Goal: Task Accomplishment & Management: Manage account settings

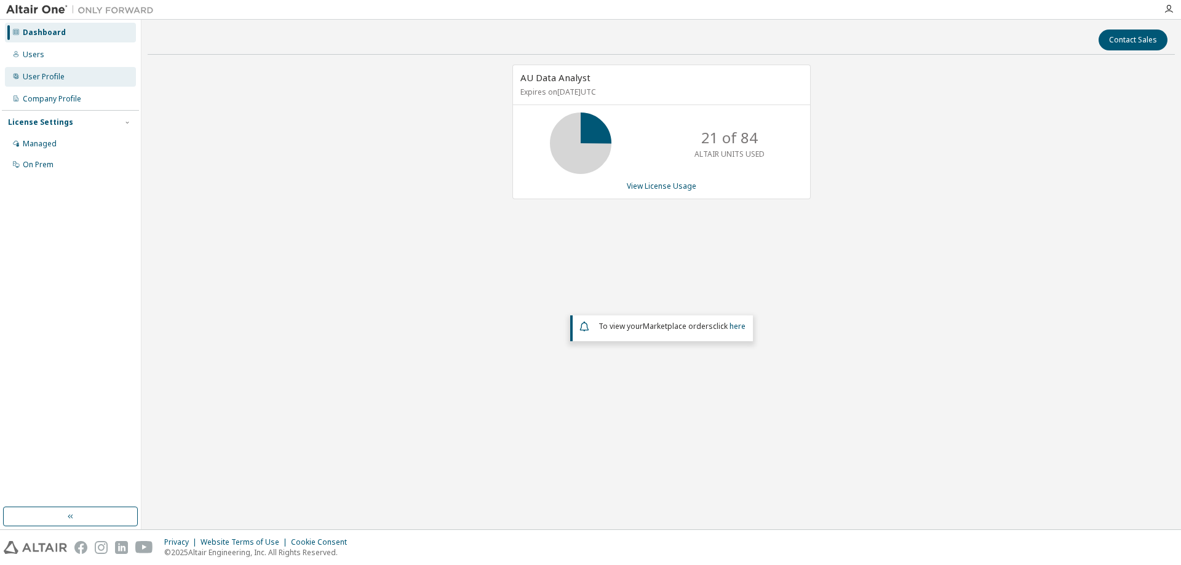
click at [42, 74] on div "User Profile" at bounding box center [44, 77] width 42 height 10
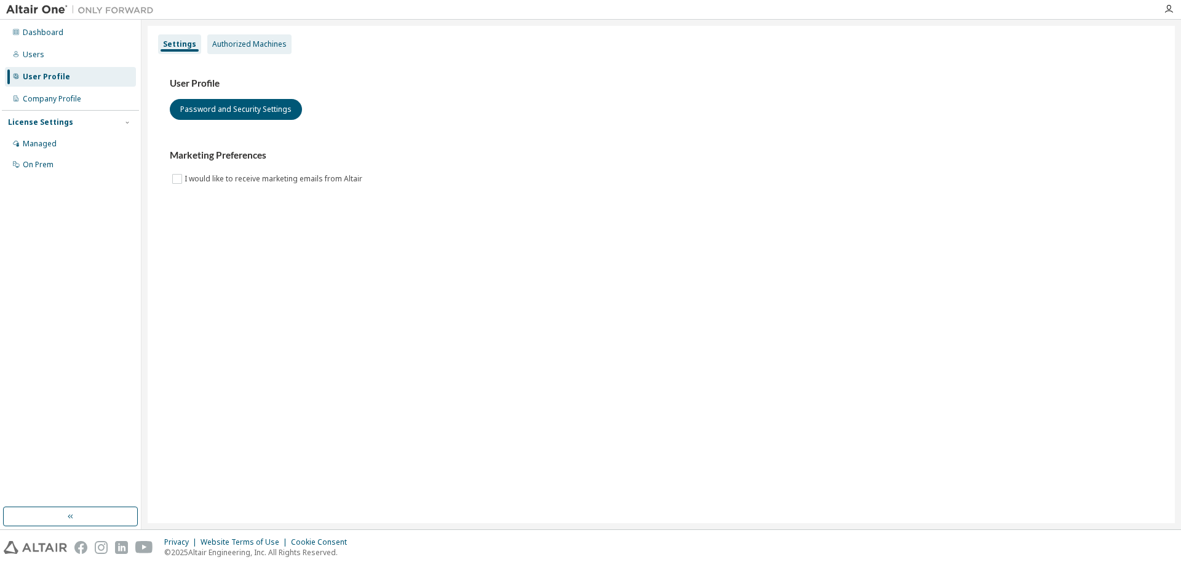
click at [263, 42] on div "Authorized Machines" at bounding box center [249, 44] width 74 height 10
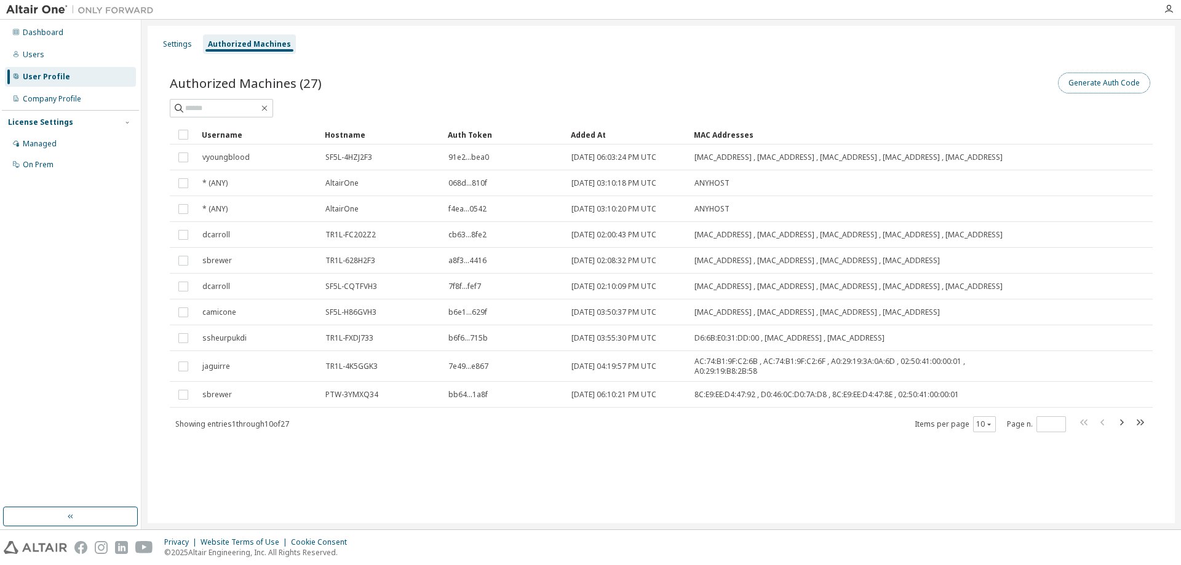
click at [1116, 85] on button "Generate Auth Code" at bounding box center [1104, 83] width 92 height 21
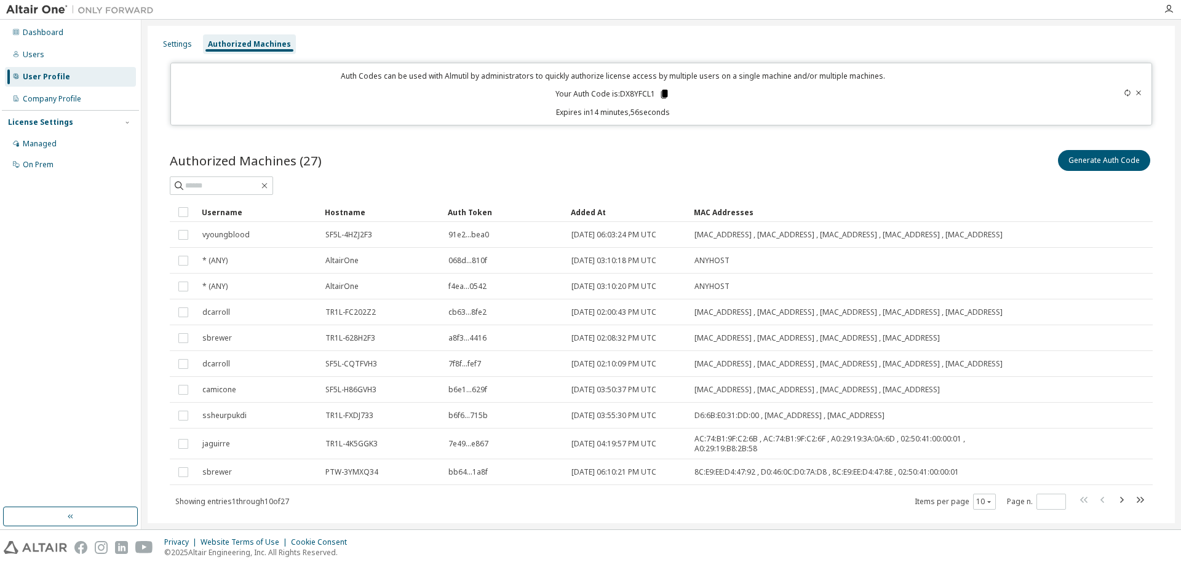
click at [661, 93] on icon at bounding box center [664, 94] width 7 height 9
